Goal: Task Accomplishment & Management: Use online tool/utility

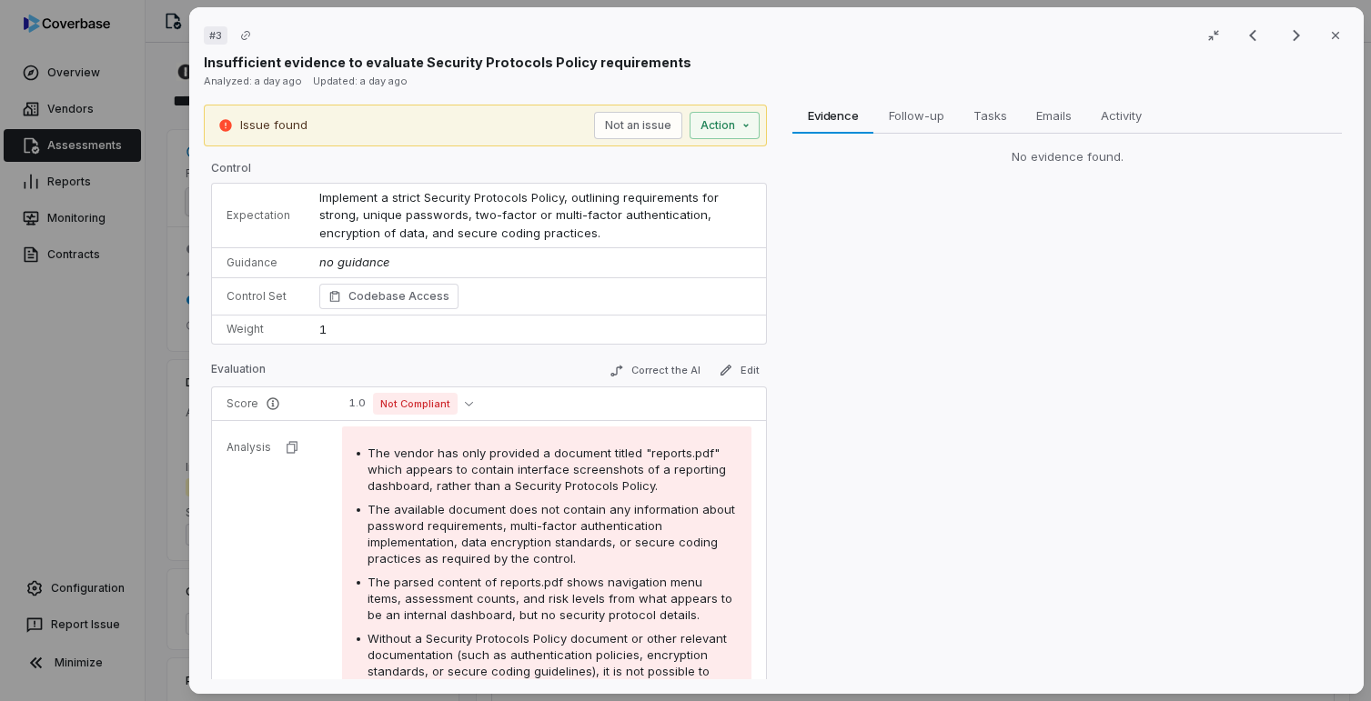
scroll to position [251, 0]
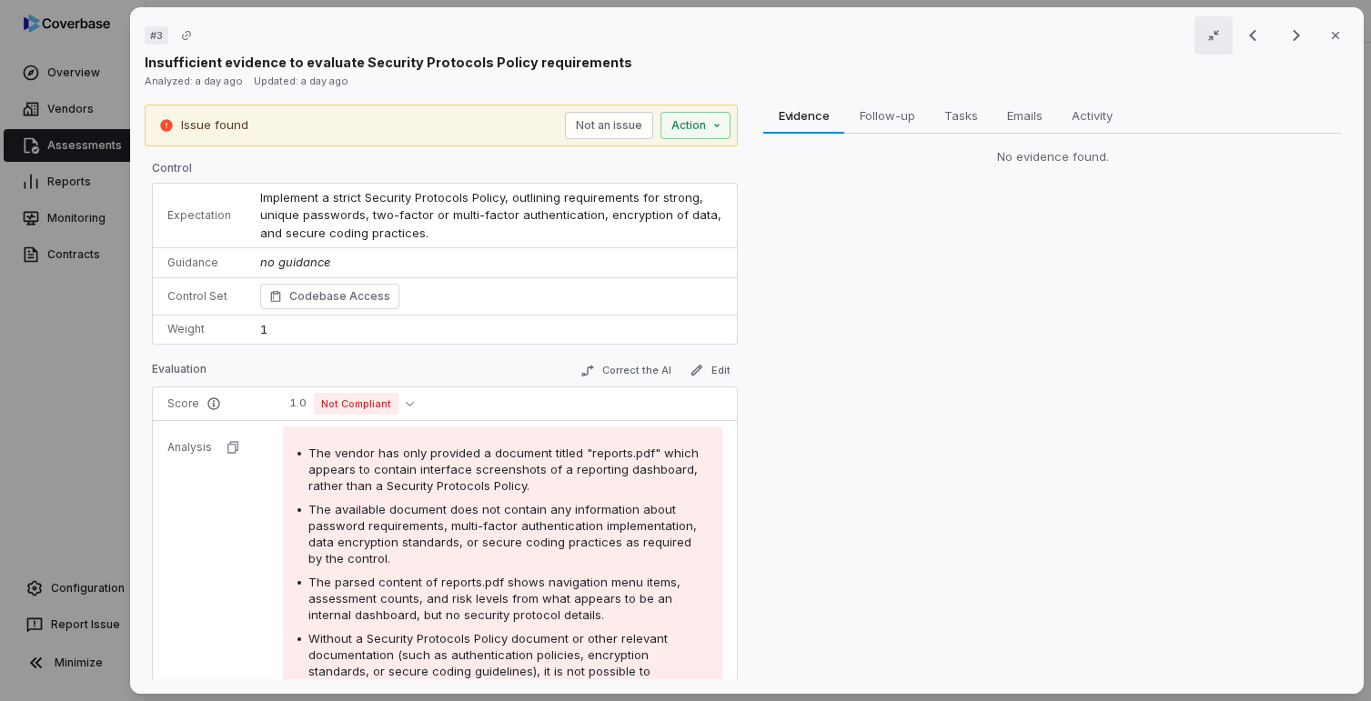
click at [1206, 37] on icon "button" at bounding box center [1213, 35] width 15 height 15
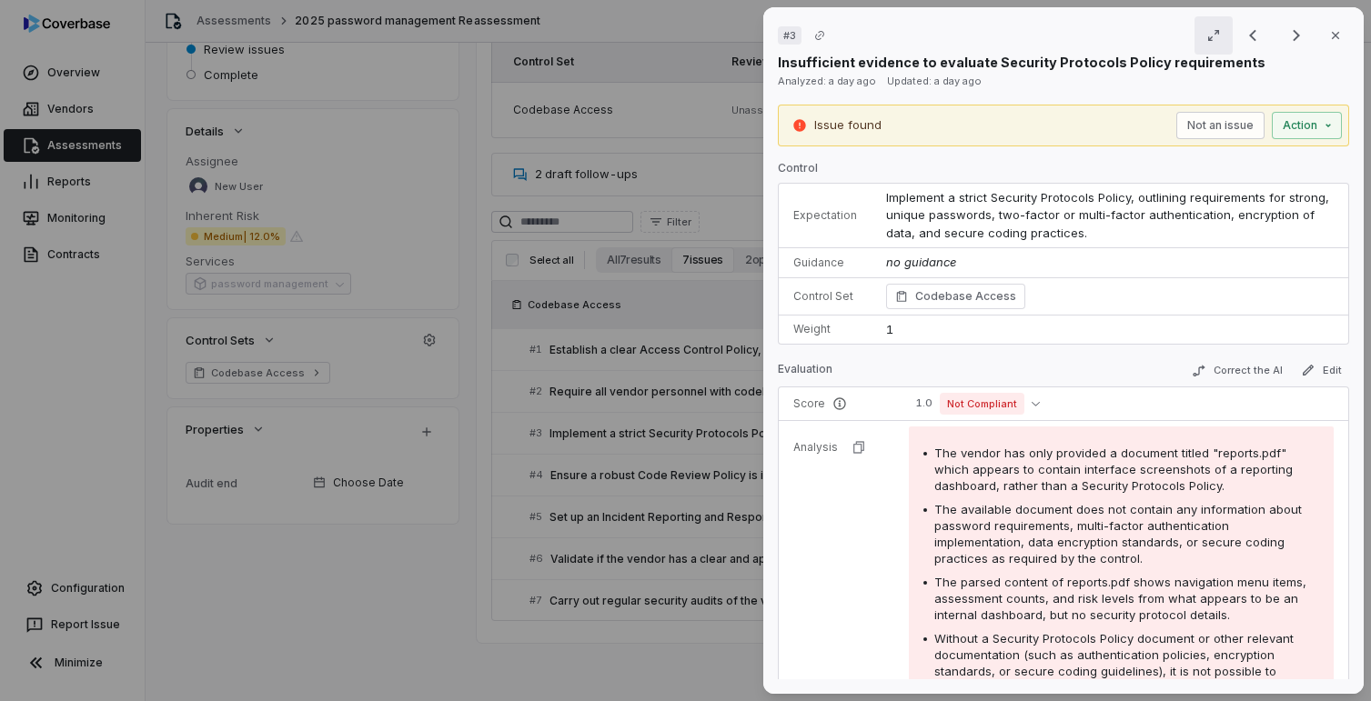
click at [1206, 37] on icon "button" at bounding box center [1213, 35] width 15 height 15
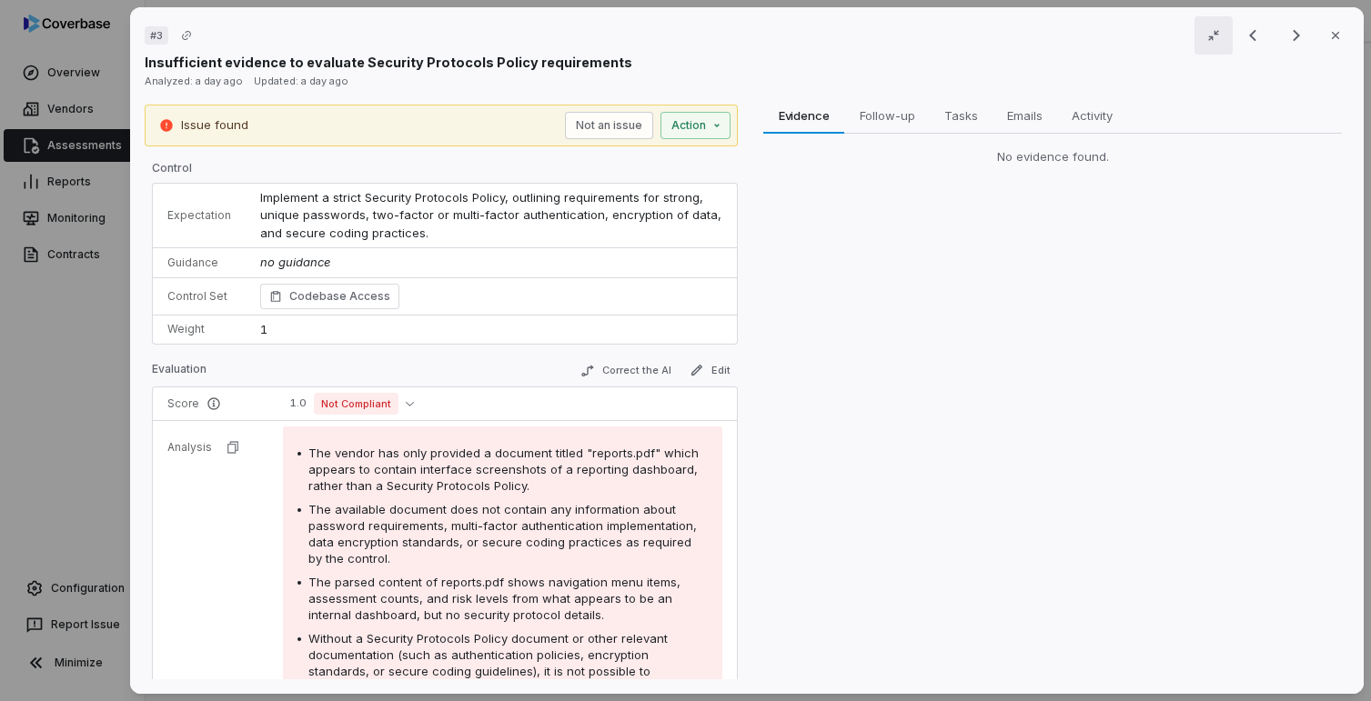
click at [1206, 37] on icon "button" at bounding box center [1213, 35] width 15 height 15
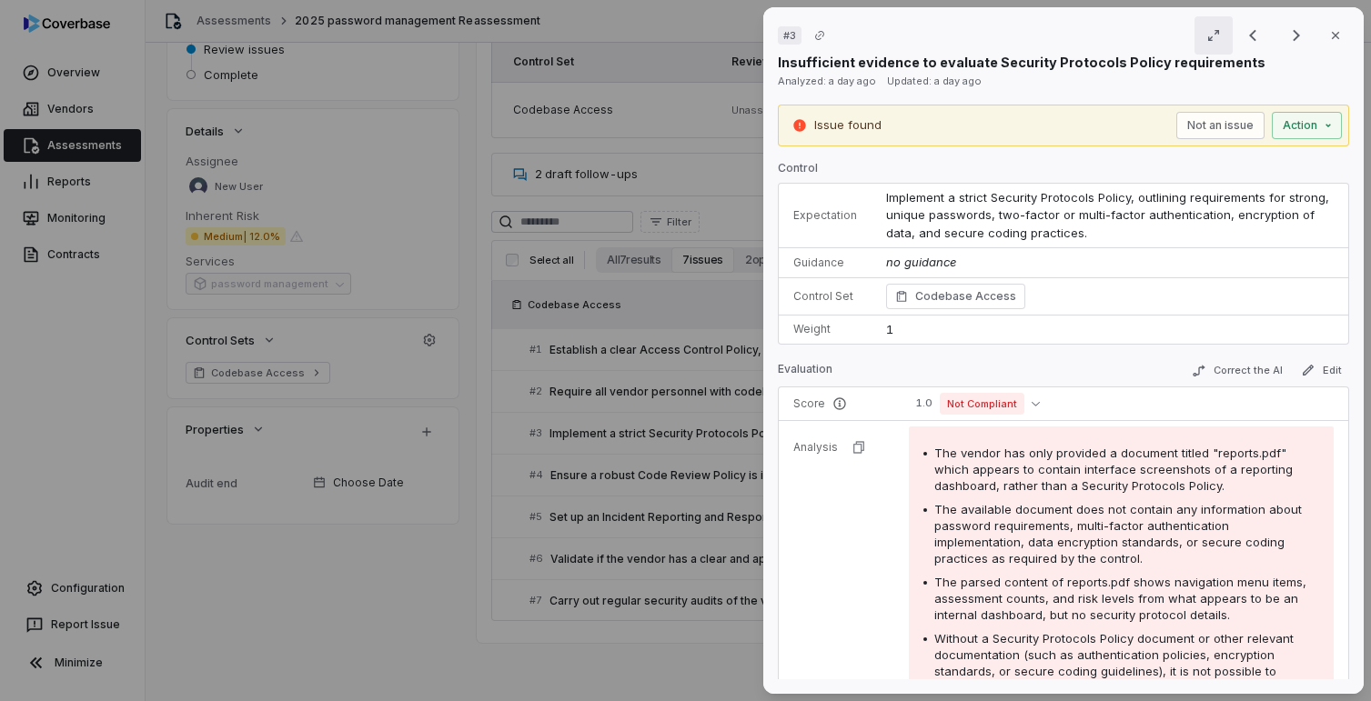
click at [1206, 37] on icon "button" at bounding box center [1213, 35] width 15 height 15
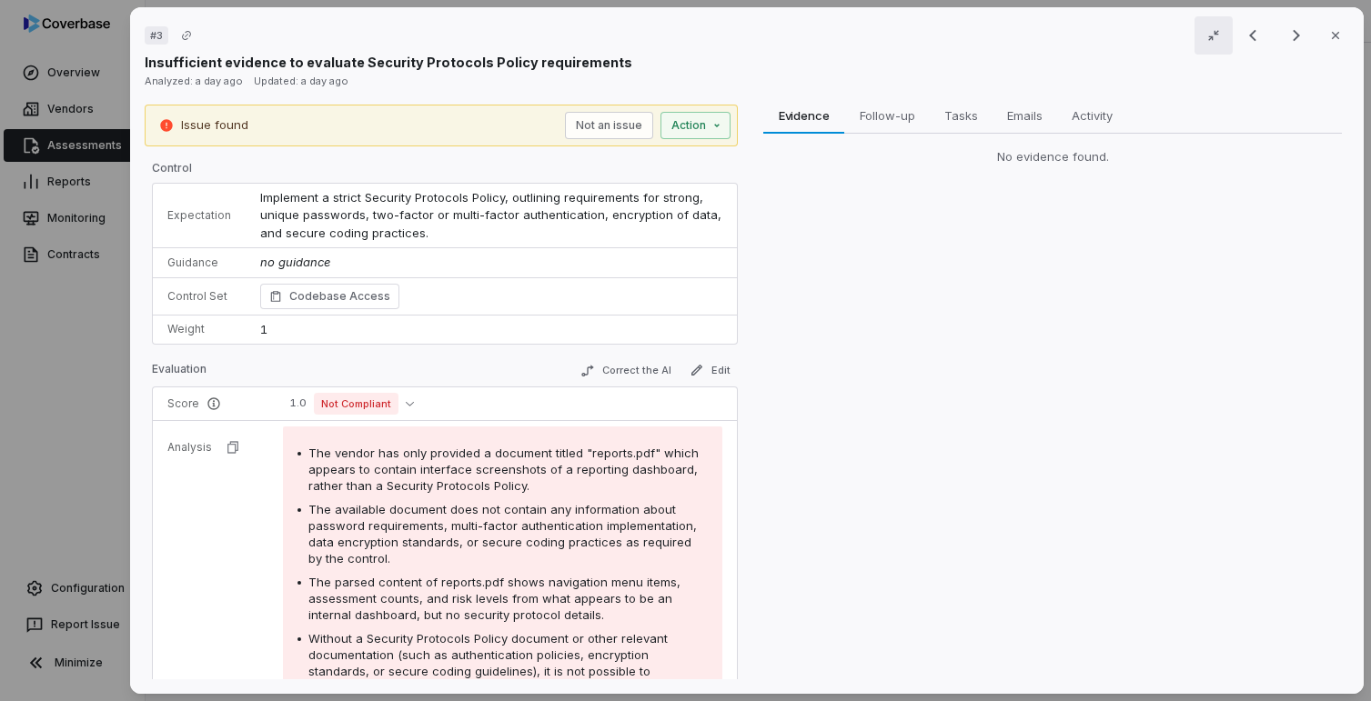
click at [1206, 38] on icon "button" at bounding box center [1213, 35] width 15 height 15
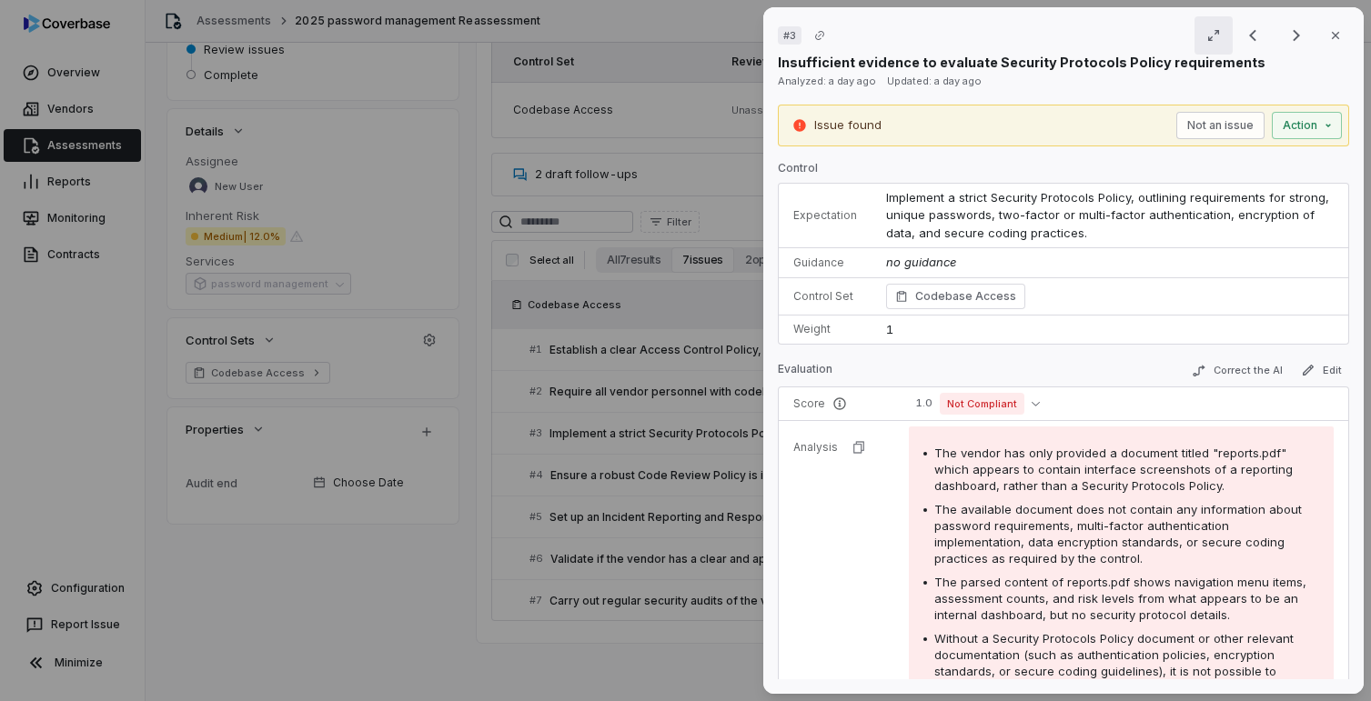
click at [1206, 38] on icon "button" at bounding box center [1213, 35] width 15 height 15
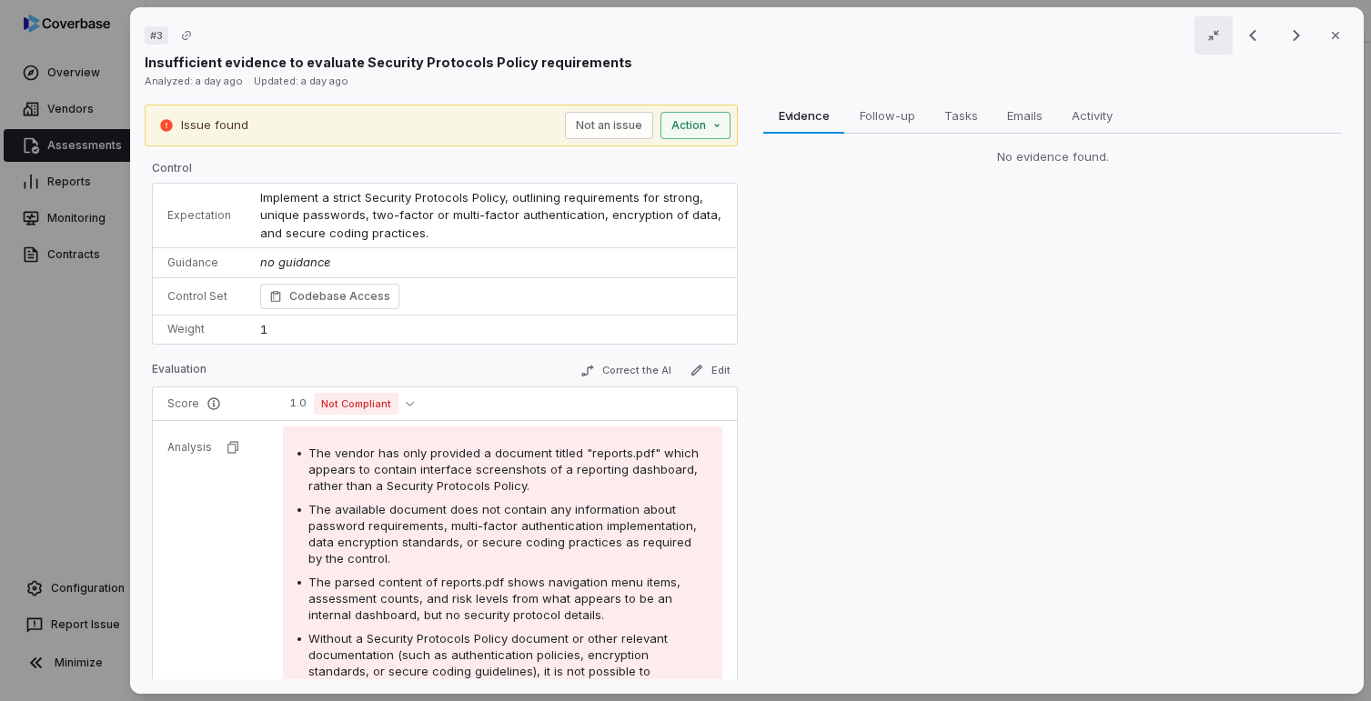
click at [703, 128] on div "# 3 Result 3 of 7 Close Insufficient evidence to evaluate Security Protocols Po…" at bounding box center [685, 350] width 1371 height 701
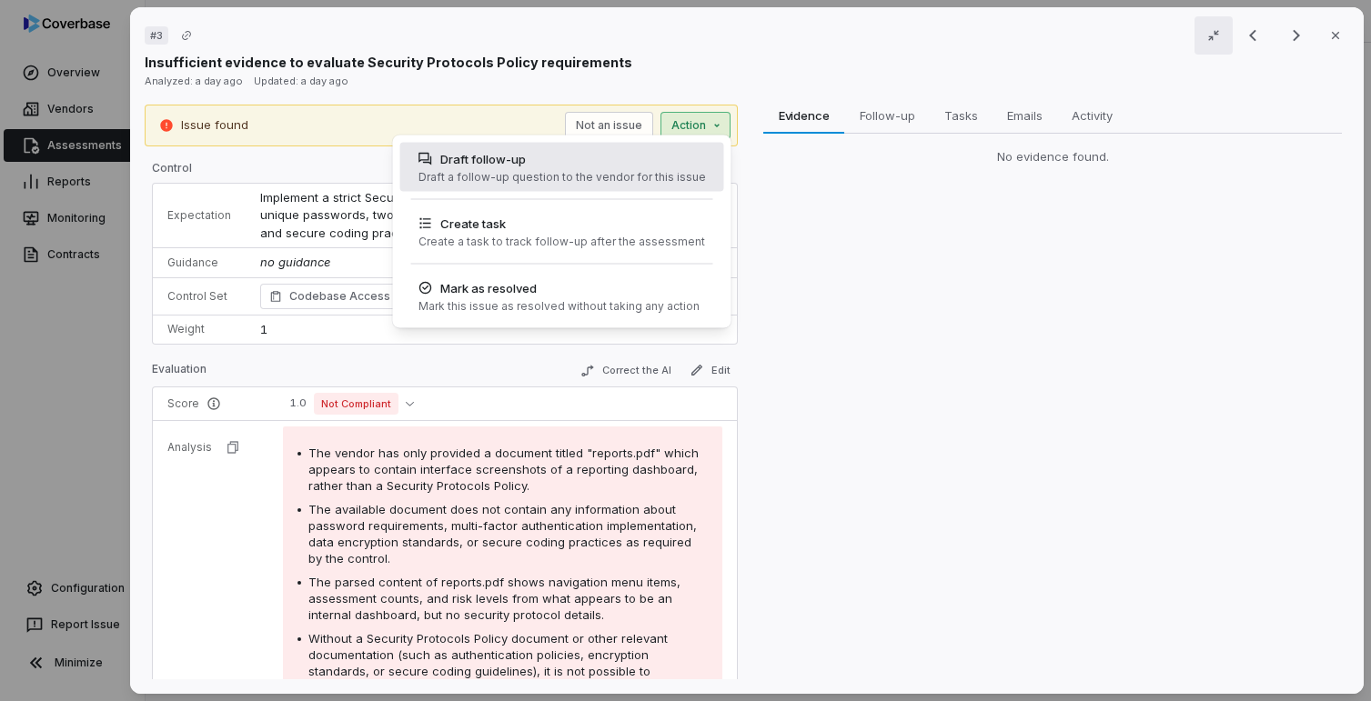
click at [660, 178] on div "Draft a follow-up question to the vendor for this issue" at bounding box center [561, 177] width 287 height 15
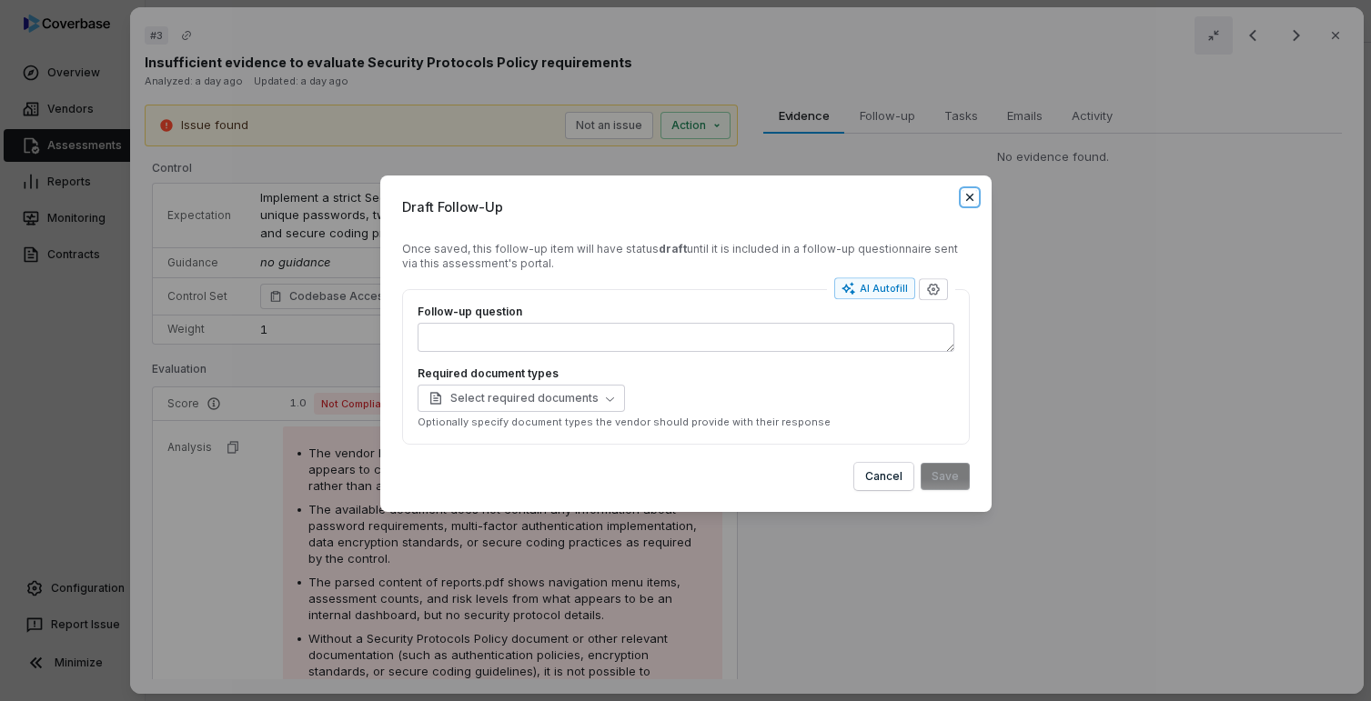
click at [972, 197] on icon "button" at bounding box center [970, 197] width 15 height 15
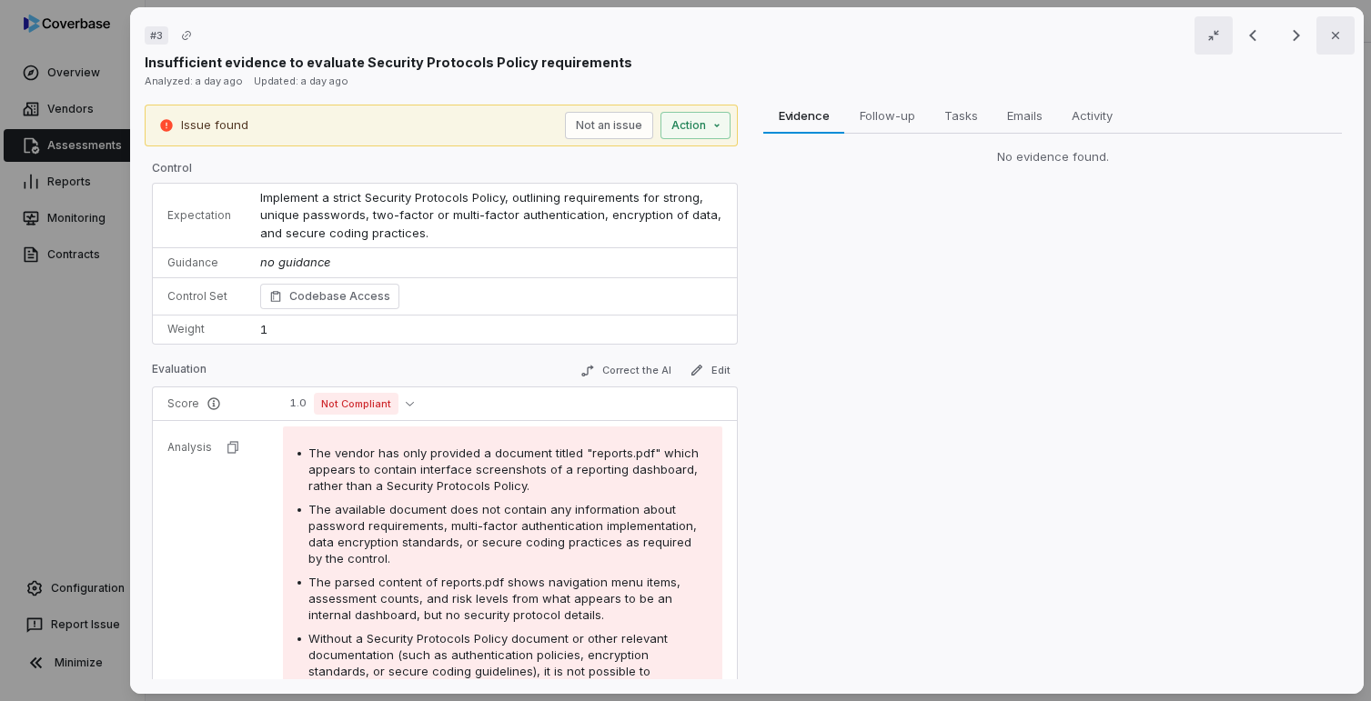
click at [1326, 45] on button "Close" at bounding box center [1335, 35] width 38 height 38
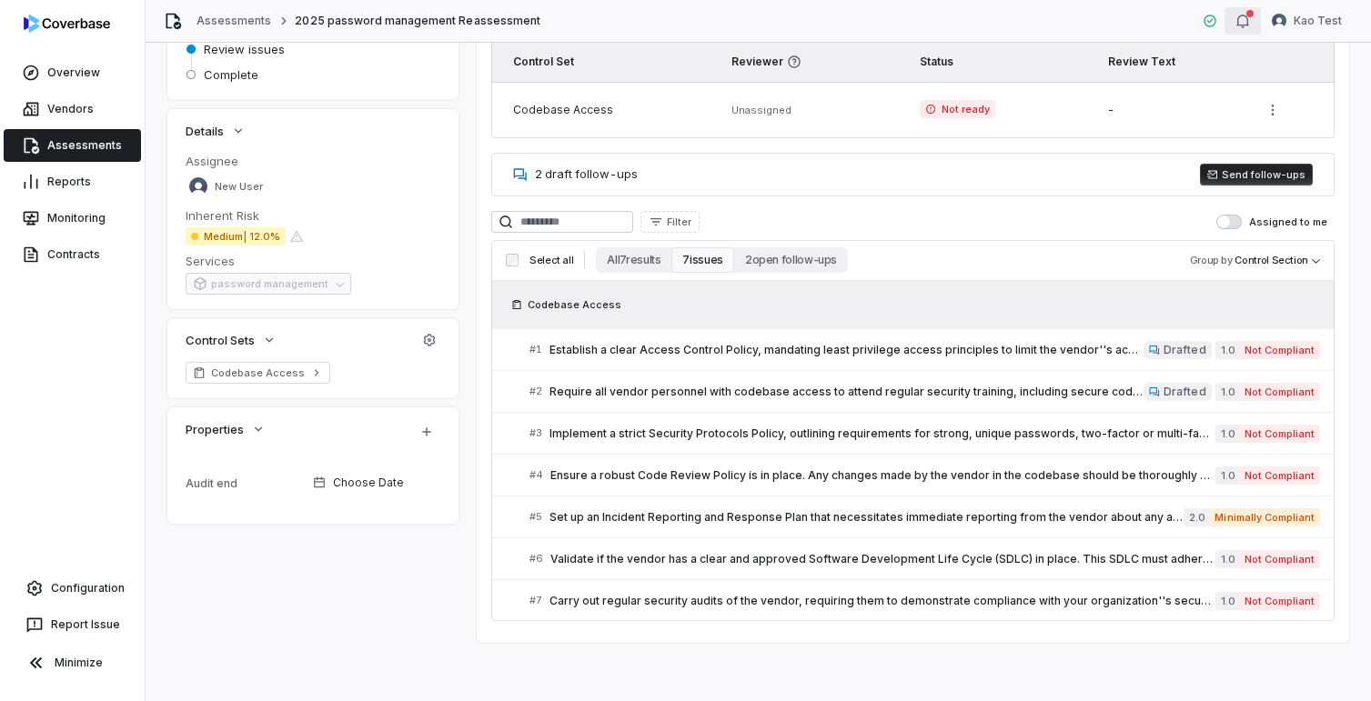
click at [1248, 18] on icon "button" at bounding box center [1242, 21] width 15 height 15
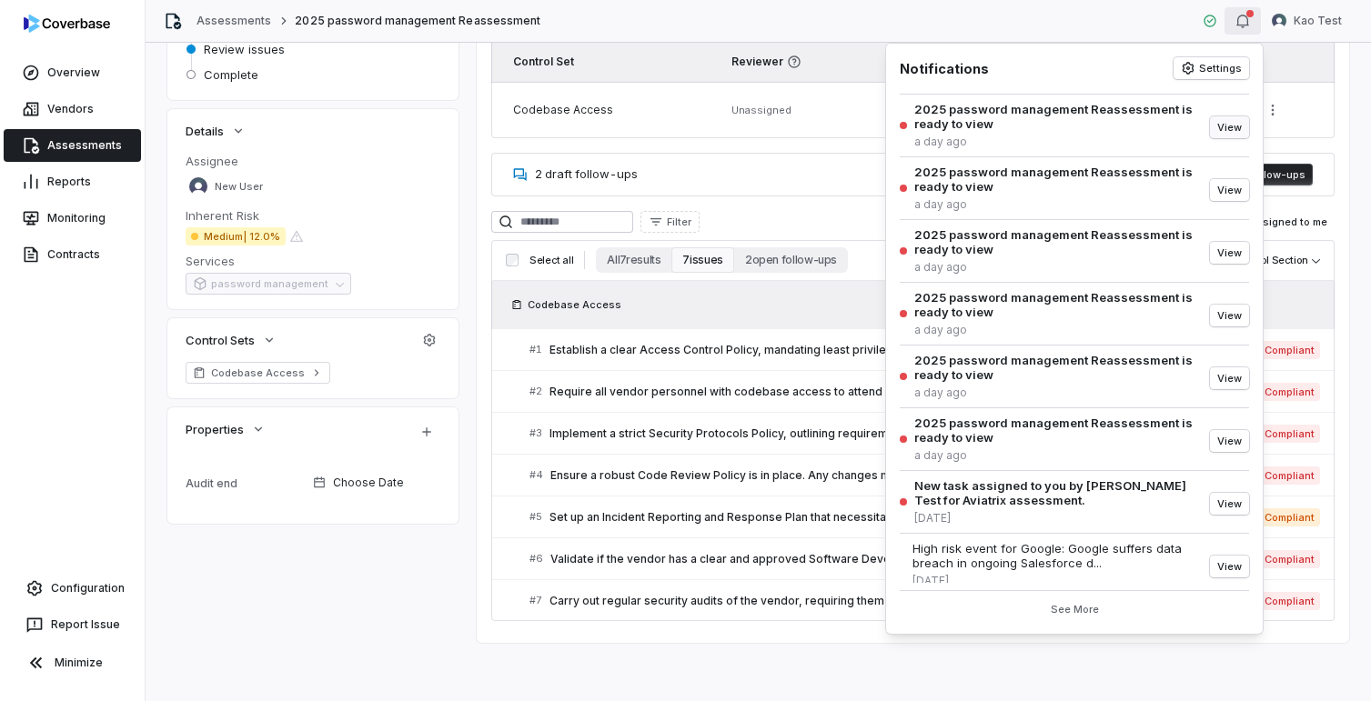
click at [1210, 127] on button "View" at bounding box center [1229, 127] width 39 height 22
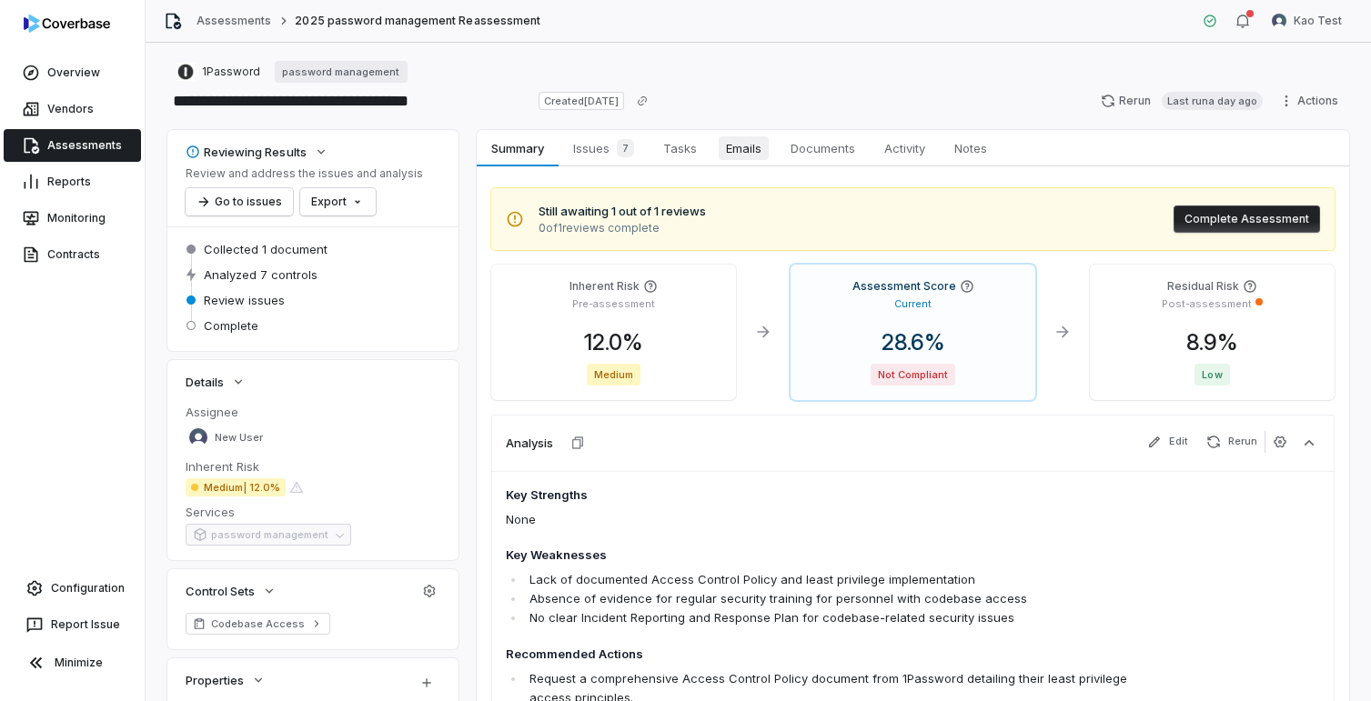
click at [763, 152] on span "Emails" at bounding box center [744, 148] width 50 height 24
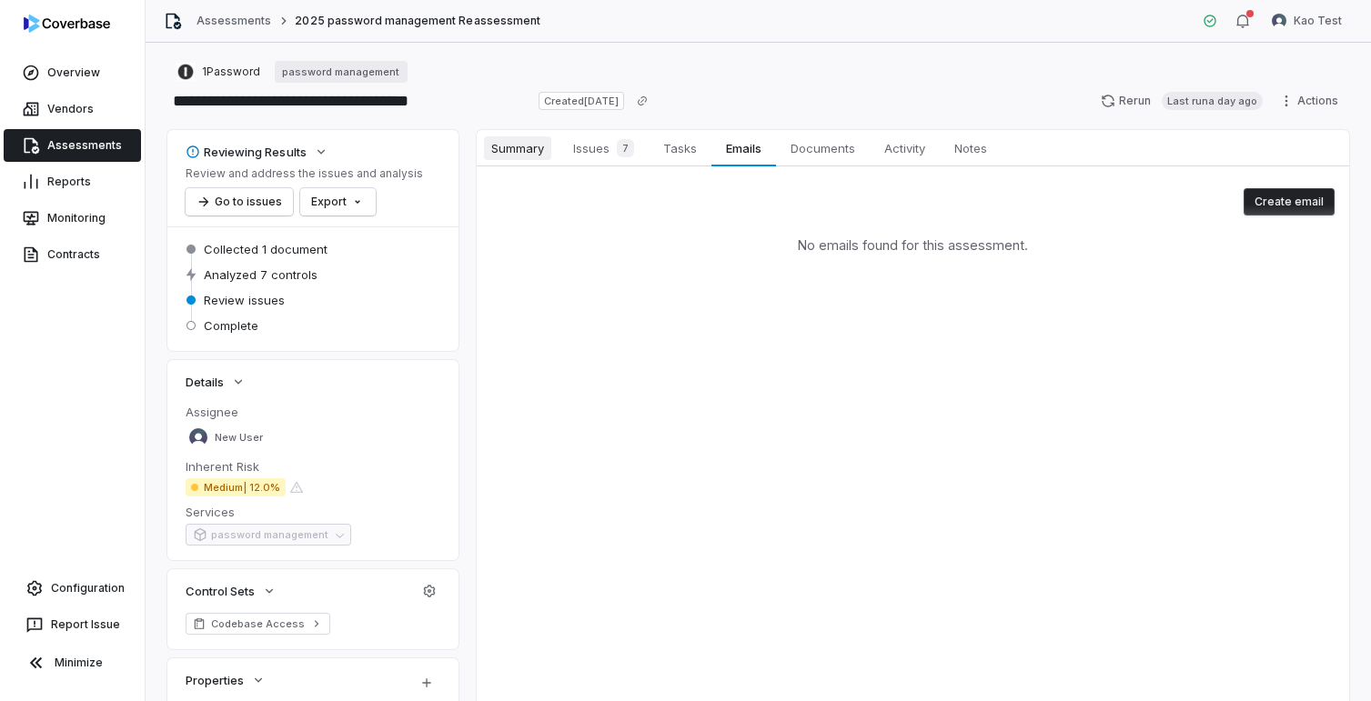
click at [519, 149] on span "Summary" at bounding box center [517, 148] width 67 height 24
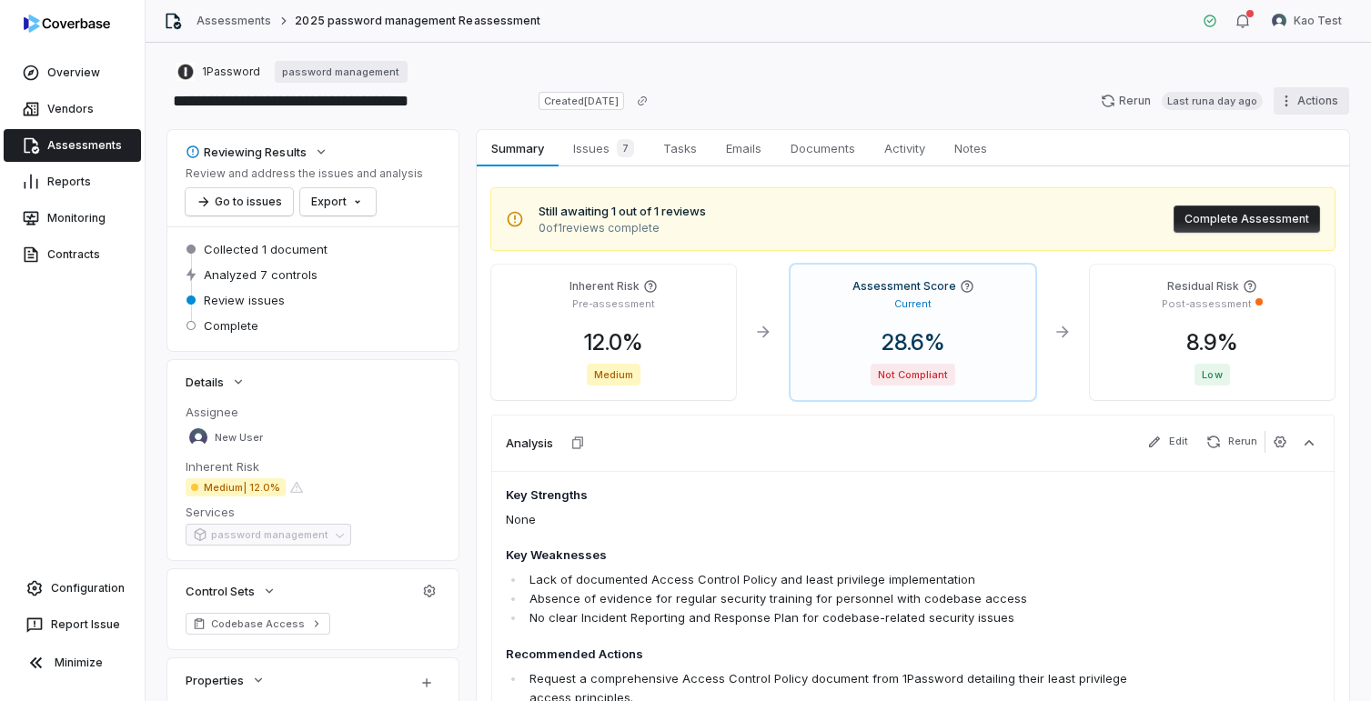
click at [1295, 108] on html "**********" at bounding box center [685, 350] width 1371 height 701
